Goal: Task Accomplishment & Management: Complete application form

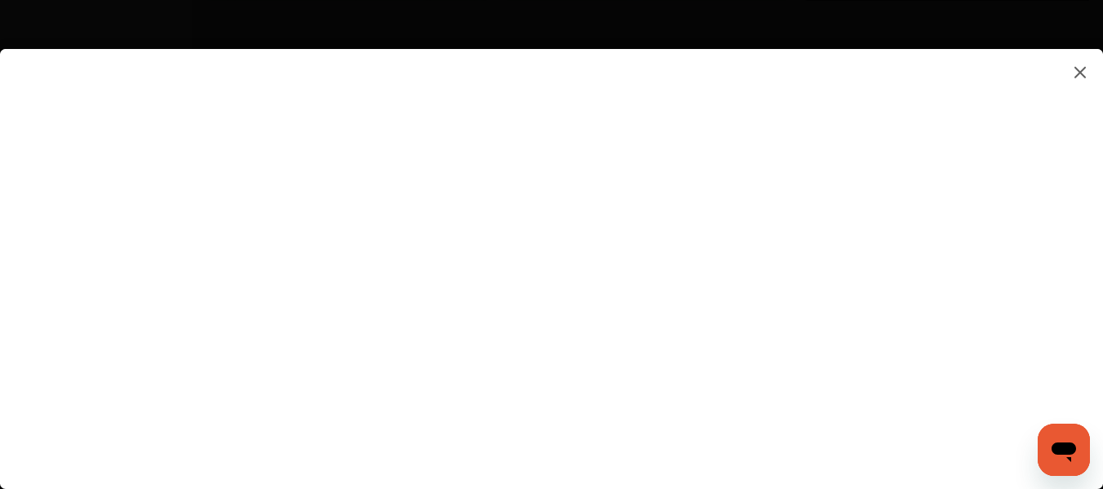
scroll to position [2210, 0]
click at [954, 354] on flutter-view at bounding box center [551, 252] width 1103 height 407
click at [970, 311] on flutter-view at bounding box center [551, 252] width 1103 height 407
click at [923, 251] on flutter-view at bounding box center [551, 252] width 1103 height 407
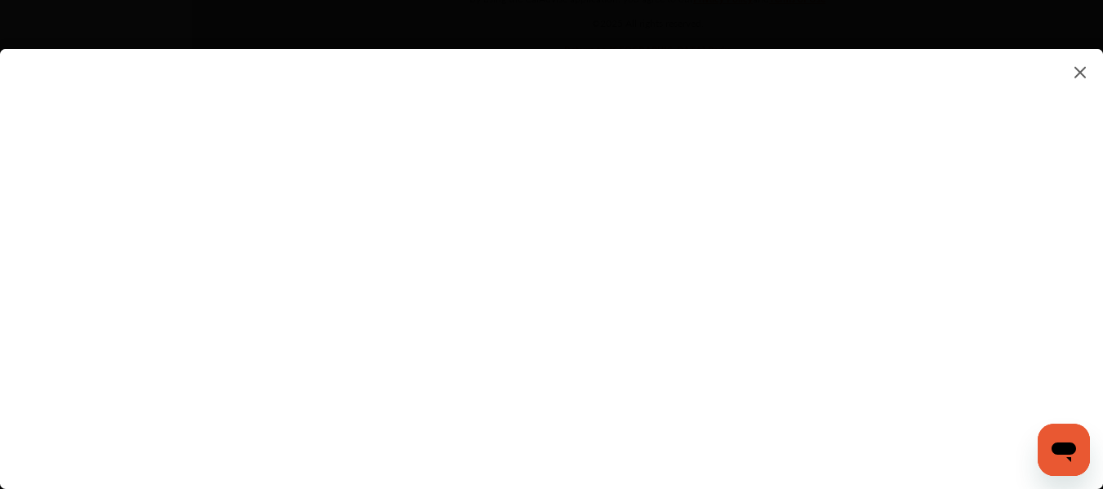
click at [969, 224] on flutter-view at bounding box center [551, 252] width 1103 height 407
click at [966, 283] on flutter-view at bounding box center [551, 252] width 1103 height 407
click at [786, 236] on flutter-view at bounding box center [551, 252] width 1103 height 407
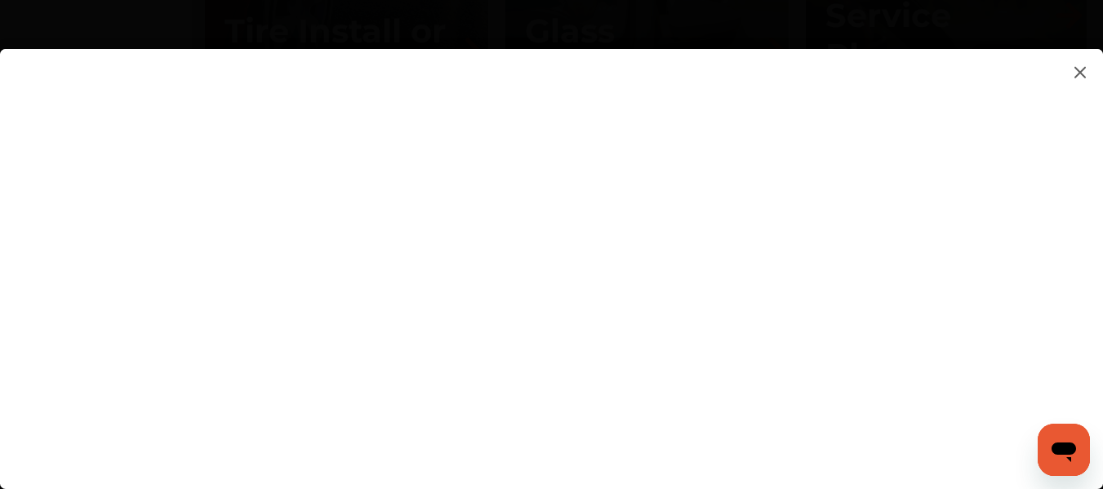
type textarea "**********"
click at [777, 296] on flutter-view "**********" at bounding box center [551, 252] width 1103 height 407
click at [1101, 276] on flutter-view at bounding box center [551, 252] width 1103 height 407
click at [973, 298] on flutter-view at bounding box center [551, 252] width 1103 height 407
